Goal: Check status: Check status

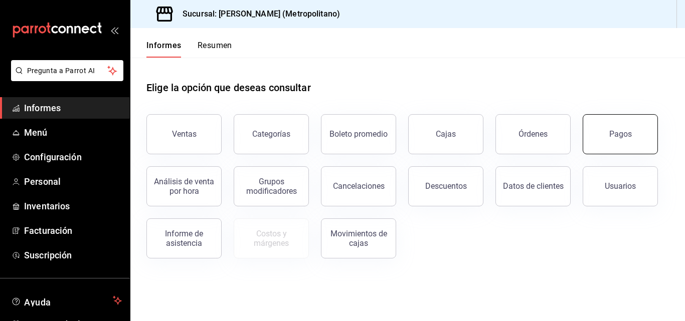
click at [604, 145] on button "Pagos" at bounding box center [620, 134] width 75 height 40
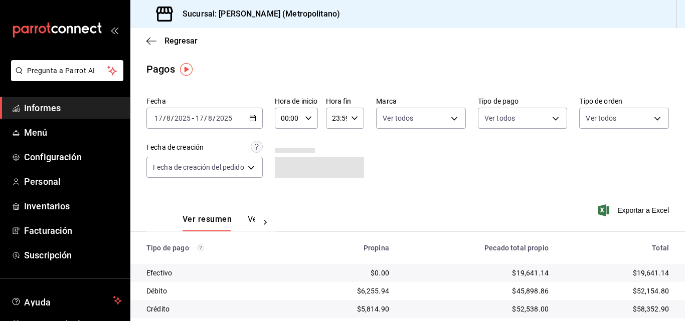
click at [256, 121] on icon "button" at bounding box center [252, 118] width 7 height 7
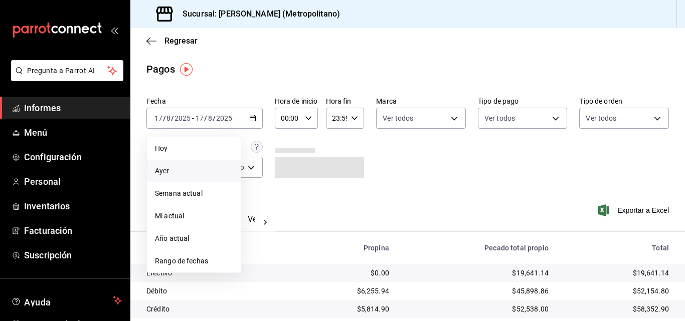
click at [218, 169] on span "Ayer" at bounding box center [194, 171] width 78 height 11
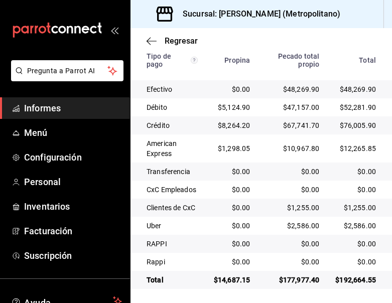
scroll to position [308, 0]
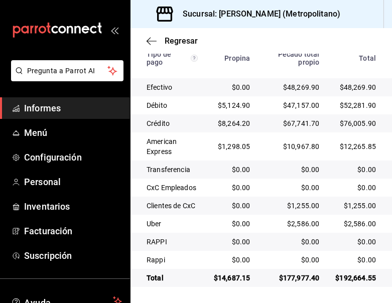
click at [228, 35] on div "Regresar" at bounding box center [260, 41] width 261 height 26
click at [151, 37] on icon "button" at bounding box center [151, 41] width 10 height 9
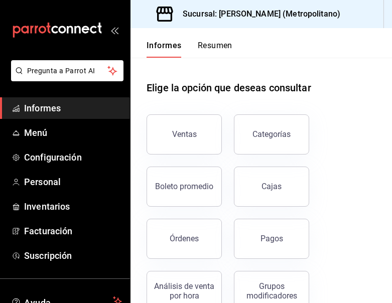
click at [288, 194] on button "Cajas" at bounding box center [271, 186] width 75 height 40
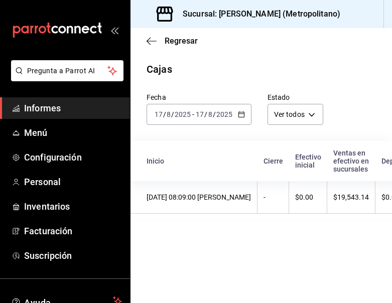
click at [242, 111] on icon "button" at bounding box center [241, 114] width 7 height 7
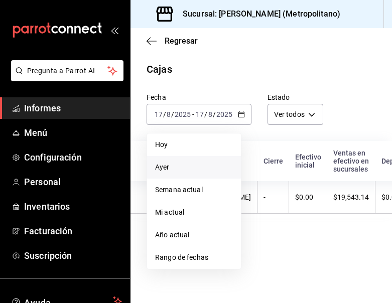
click at [188, 165] on span "Ayer" at bounding box center [194, 167] width 78 height 11
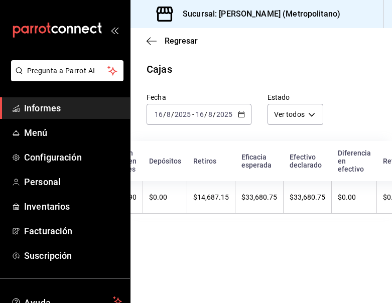
scroll to position [0, 303]
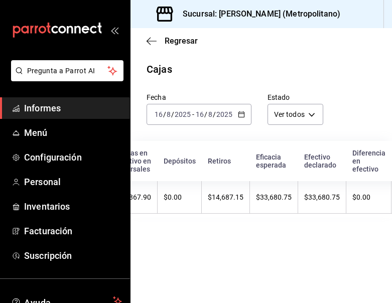
click at [83, 107] on span "Informes" at bounding box center [73, 108] width 98 height 14
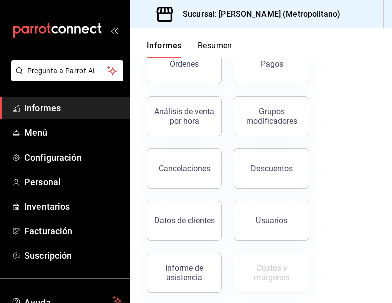
scroll to position [132, 0]
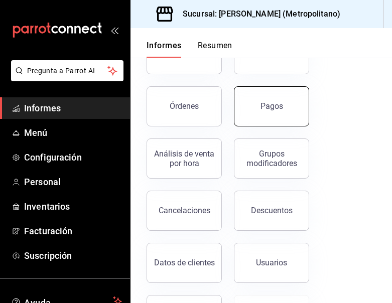
click at [289, 112] on button "Pagos" at bounding box center [271, 106] width 75 height 40
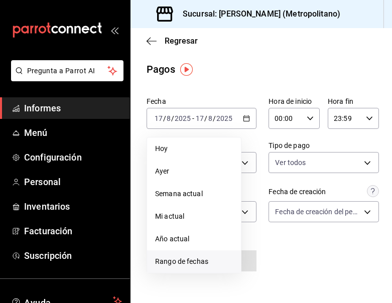
click at [190, 258] on font "Rango de fechas" at bounding box center [181, 261] width 53 height 8
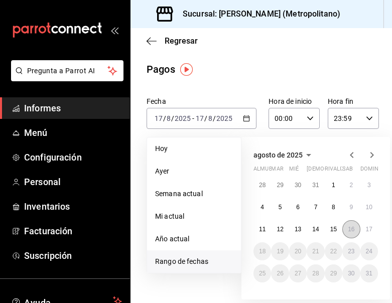
click at [348, 231] on font "16" at bounding box center [350, 229] width 7 height 7
click at [374, 226] on button "17" at bounding box center [369, 229] width 18 height 18
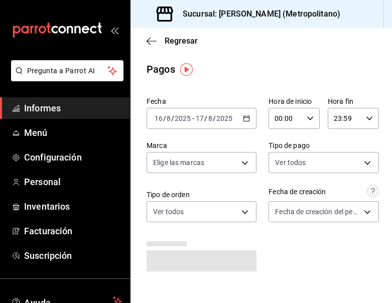
click at [314, 114] on div "00:00 Hora de inicio" at bounding box center [293, 118] width 51 height 21
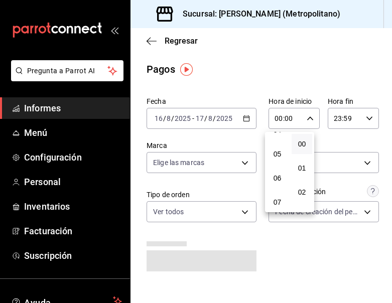
scroll to position [100, 0]
click at [278, 169] on button "05" at bounding box center [277, 164] width 21 height 20
type input "05:00"
click at [345, 140] on div at bounding box center [196, 151] width 392 height 303
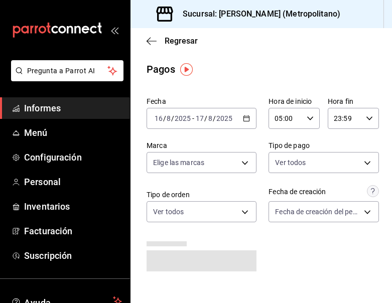
click at [363, 114] on div "23:59 Hora fin" at bounding box center [352, 118] width 51 height 21
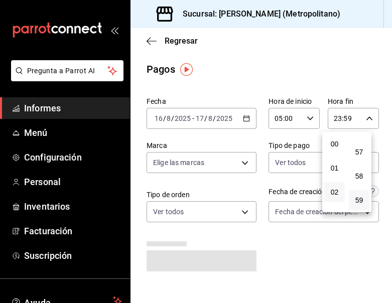
scroll to position [50, 0]
click at [340, 168] on button "03" at bounding box center [334, 166] width 21 height 20
type input "03:59"
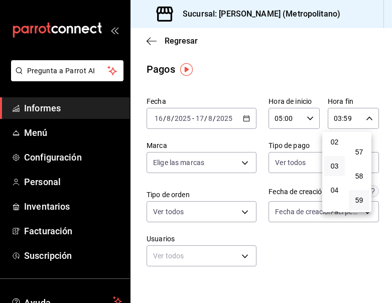
click at [324, 261] on div at bounding box center [196, 151] width 392 height 303
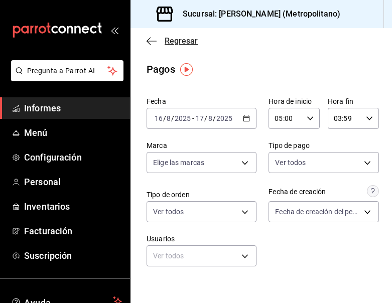
click at [146, 39] on icon "button" at bounding box center [151, 41] width 10 height 9
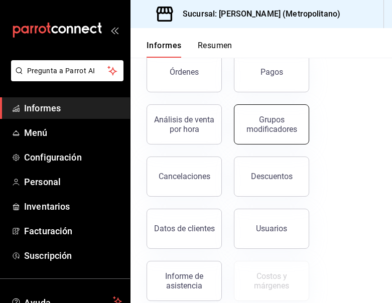
scroll to position [132, 0]
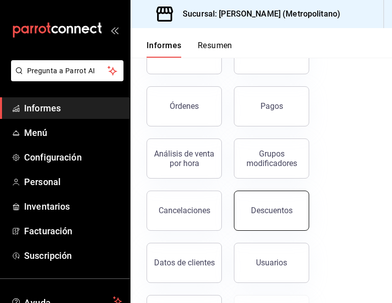
click at [274, 197] on button "Descuentos" at bounding box center [271, 211] width 75 height 40
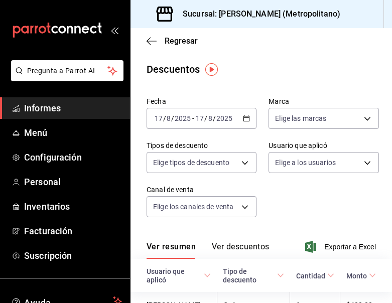
click at [241, 127] on div "[DATE] [DATE] - [DATE] [DATE]" at bounding box center [201, 118] width 110 height 21
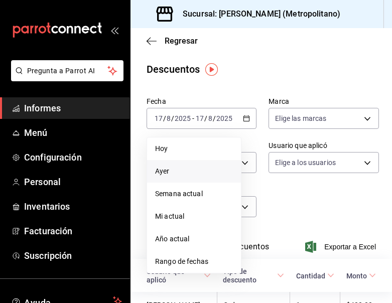
click at [184, 172] on span "Ayer" at bounding box center [194, 171] width 78 height 11
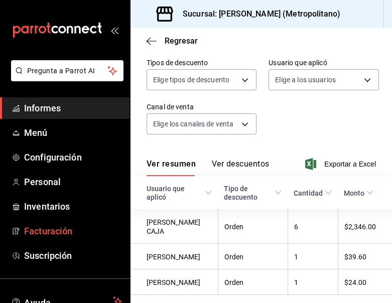
scroll to position [113, 0]
